Goal: Navigation & Orientation: Find specific page/section

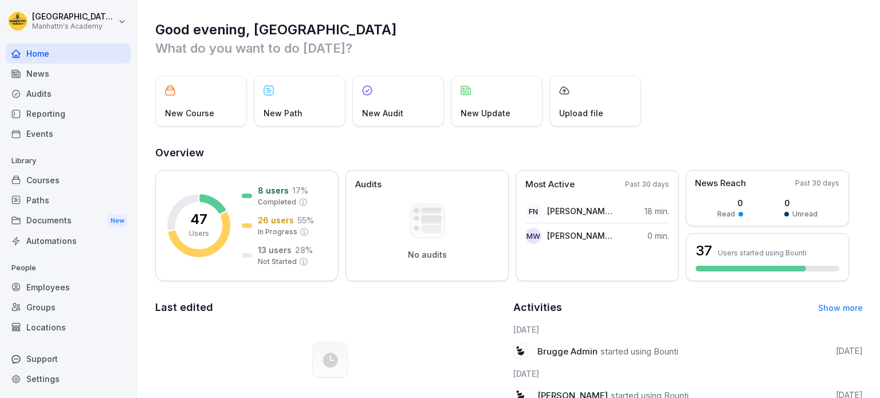
click at [50, 278] on div "Employees" at bounding box center [68, 287] width 125 height 20
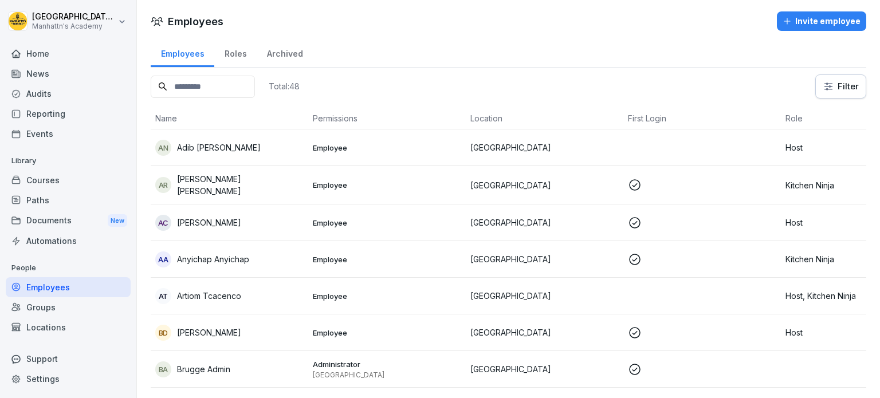
click at [58, 174] on div "Courses" at bounding box center [68, 180] width 125 height 20
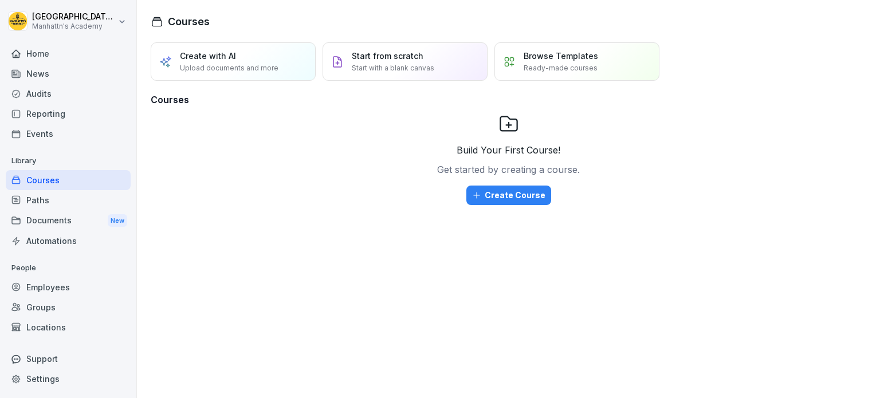
click at [53, 117] on div "Reporting" at bounding box center [68, 114] width 125 height 20
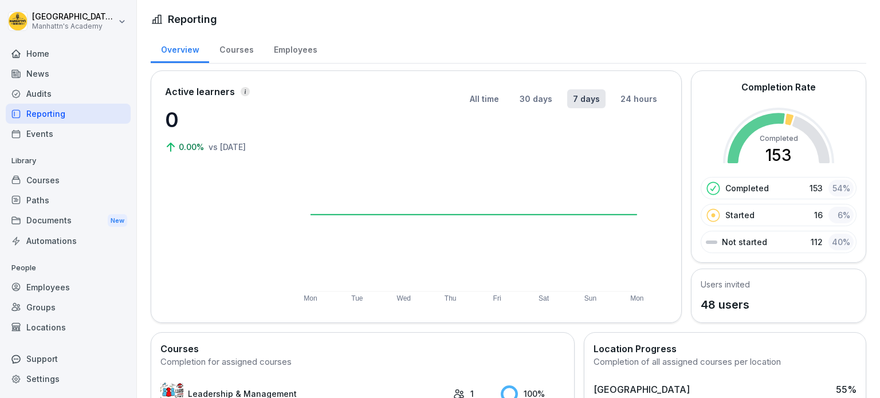
click at [100, 281] on div "Employees" at bounding box center [68, 287] width 125 height 20
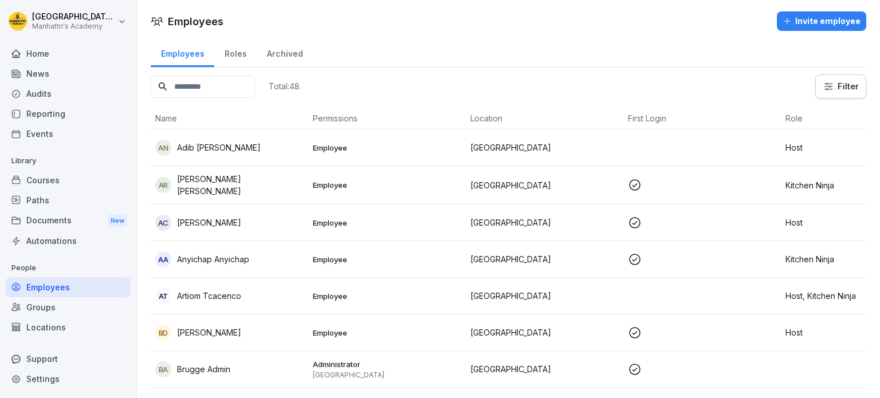
click at [66, 307] on div "Groups" at bounding box center [68, 307] width 125 height 20
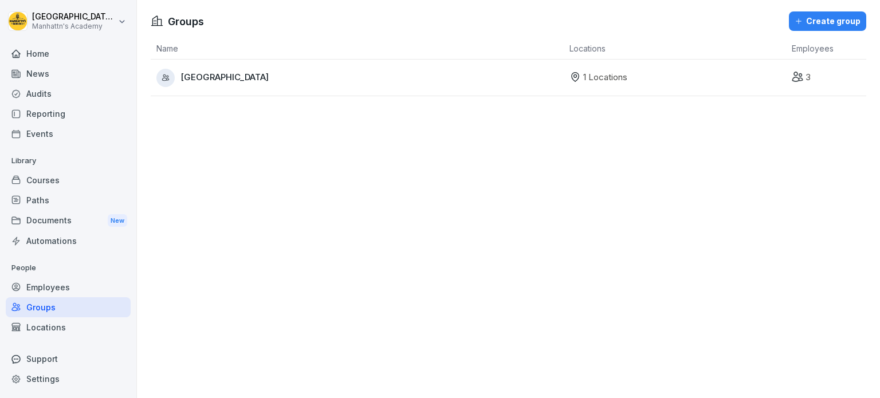
click at [52, 281] on div "Employees" at bounding box center [68, 287] width 125 height 20
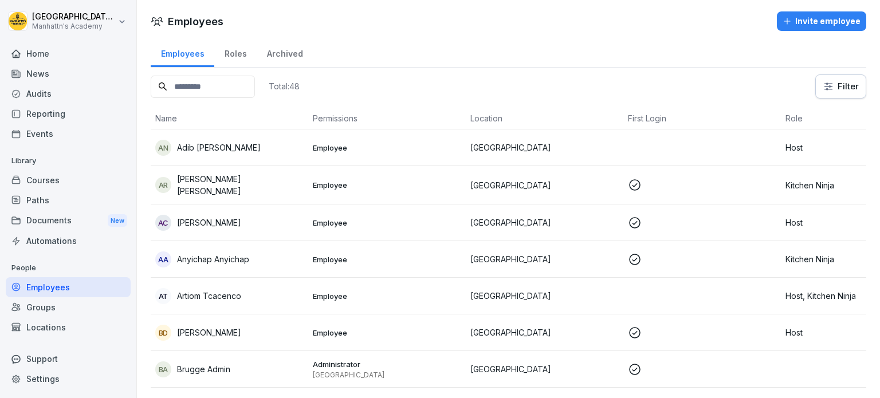
click at [257, 156] on td "AN Adib [PERSON_NAME]" at bounding box center [230, 147] width 158 height 37
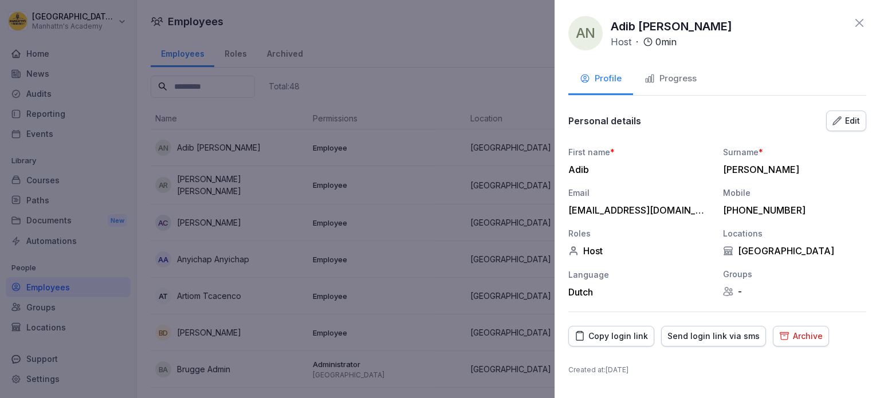
click at [328, 138] on div at bounding box center [440, 199] width 880 height 398
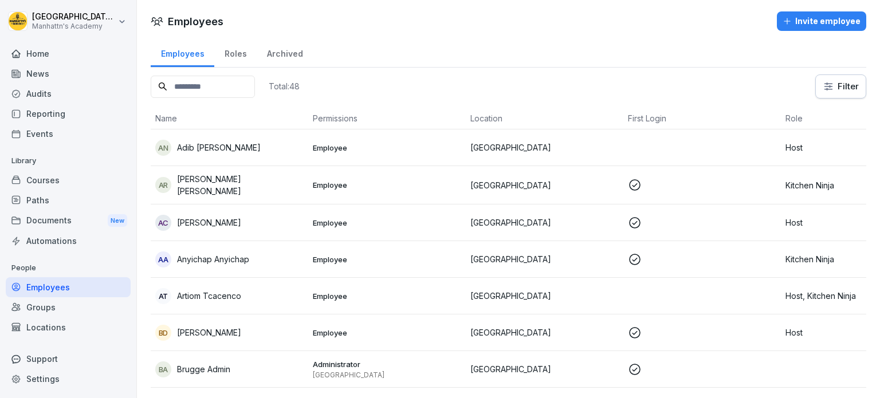
click at [243, 162] on td "AN Adib [PERSON_NAME]" at bounding box center [230, 147] width 158 height 37
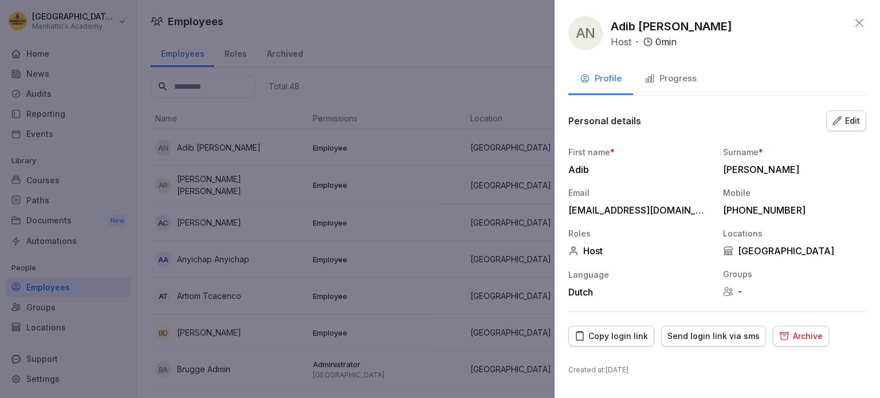
click at [706, 82] on button "Progress" at bounding box center [670, 79] width 75 height 31
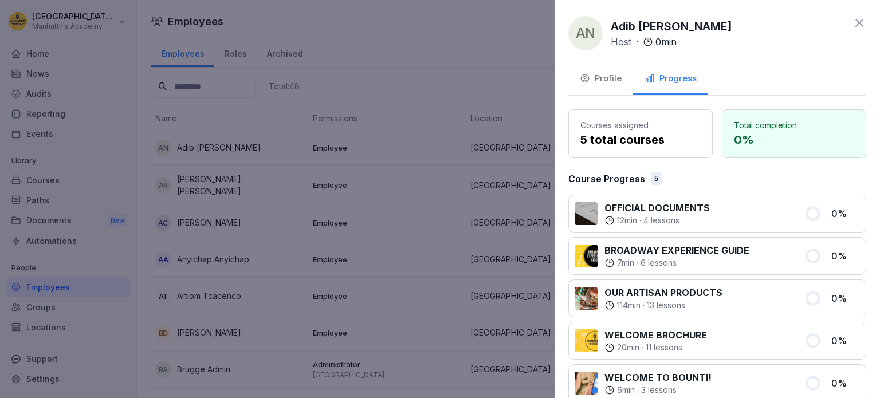
click at [683, 80] on div "Progress" at bounding box center [671, 78] width 52 height 13
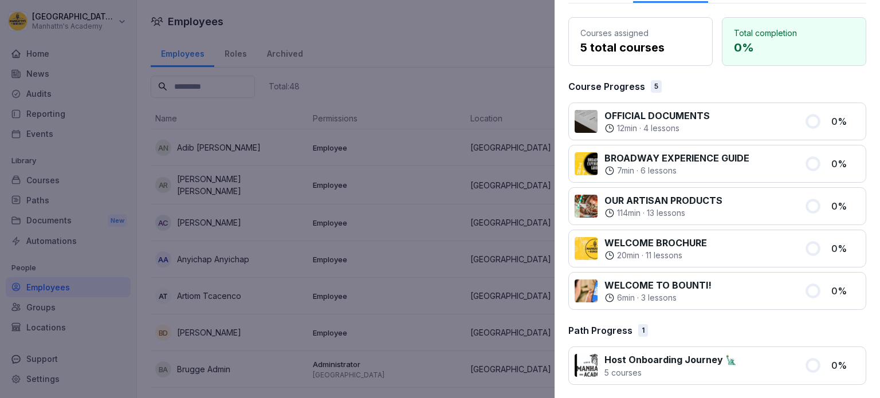
click at [493, 84] on div at bounding box center [440, 199] width 880 height 398
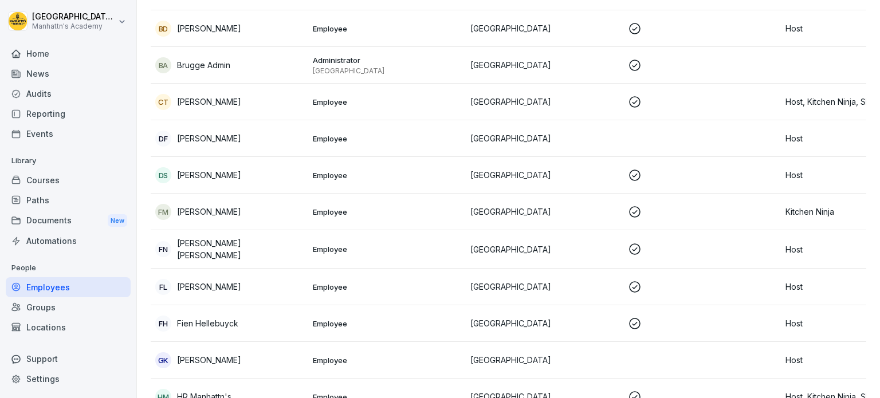
scroll to position [0, 0]
